Goal: Task Accomplishment & Management: Complete application form

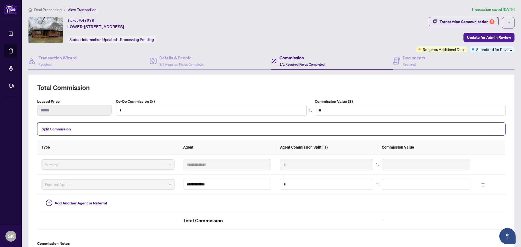
click at [44, 9] on span "Deal Processing" at bounding box center [47, 9] width 27 height 5
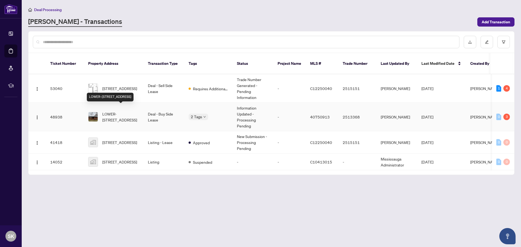
click at [117, 111] on span "LOWER-[STREET_ADDRESS]" at bounding box center [120, 117] width 37 height 12
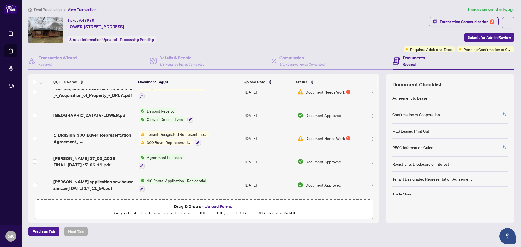
scroll to position [97, 0]
click at [452, 23] on div "Transaction Communication 3" at bounding box center [466, 21] width 55 height 9
type textarea "**********"
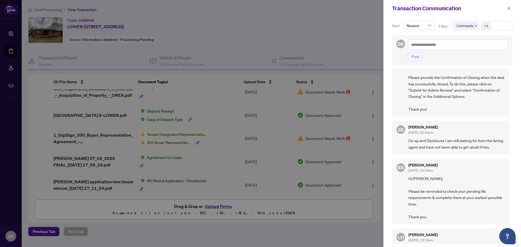
scroll to position [0, 0]
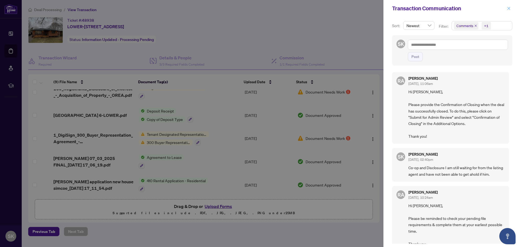
click at [509, 7] on icon "close" at bounding box center [509, 9] width 4 height 4
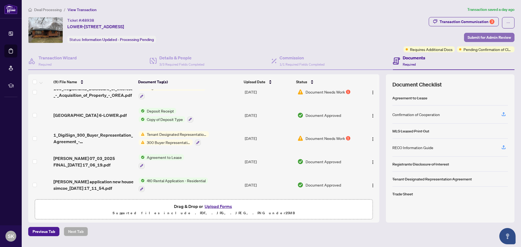
click at [484, 37] on span "Submit for Admin Review" at bounding box center [488, 37] width 43 height 9
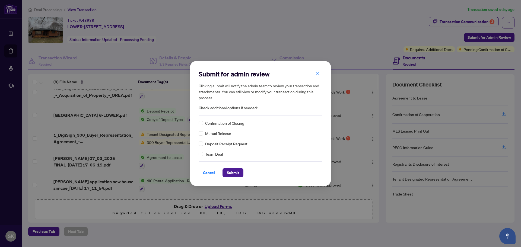
click at [226, 124] on span "Confirmation of Closing" at bounding box center [224, 123] width 39 height 6
click at [236, 172] on span "Submit" at bounding box center [233, 172] width 12 height 9
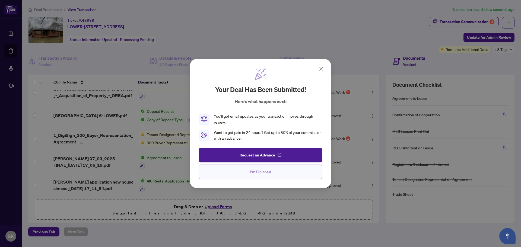
click at [263, 175] on span "I'm Finished" at bounding box center [260, 172] width 21 height 9
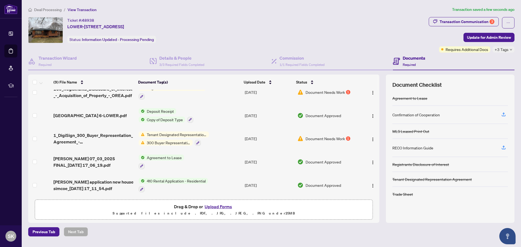
click at [49, 10] on span "Deal Processing" at bounding box center [47, 9] width 27 height 5
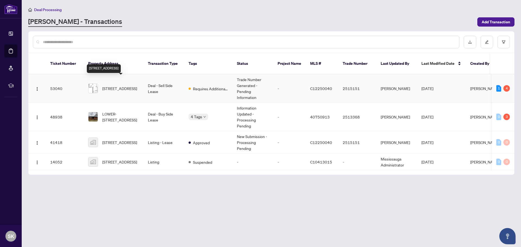
click at [137, 85] on span "[STREET_ADDRESS]" at bounding box center [119, 88] width 35 height 6
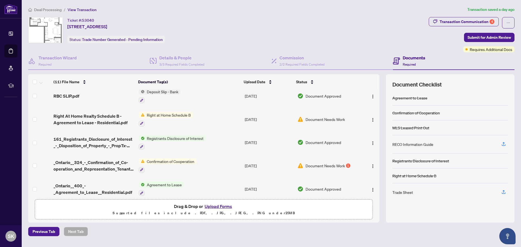
scroll to position [136, 0]
